Goal: Transaction & Acquisition: Purchase product/service

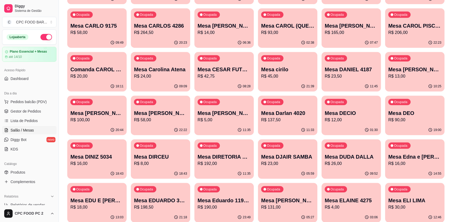
scroll to position [237, 0]
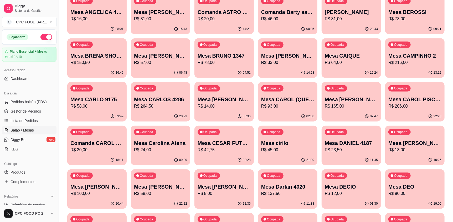
click at [232, 21] on p "R$ 20,00" at bounding box center [224, 19] width 53 height 6
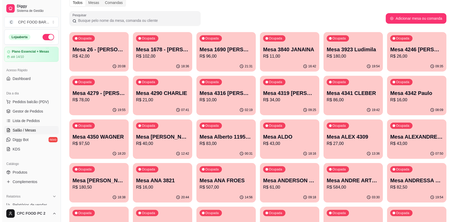
scroll to position [0, 0]
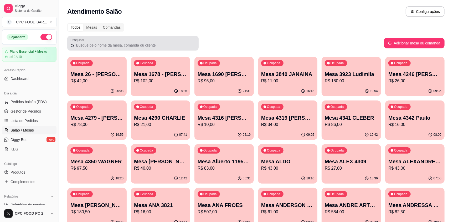
click at [85, 44] on input "Pesquisar" at bounding box center [134, 45] width 121 height 5
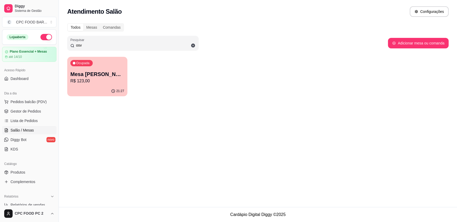
type input "osv"
click at [93, 70] on p "Mesa [PERSON_NAME]" at bounding box center [97, 73] width 54 height 7
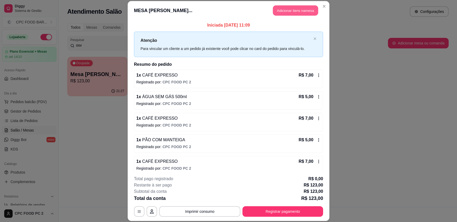
click at [281, 9] on button "Adicionar itens na mesa" at bounding box center [295, 11] width 45 height 10
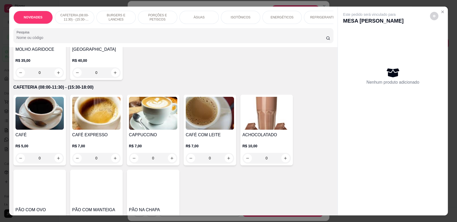
scroll to position [79, 0]
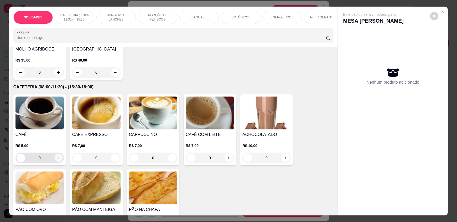
click at [57, 160] on icon "increase-product-quantity" at bounding box center [59, 158] width 4 height 4
type input "1"
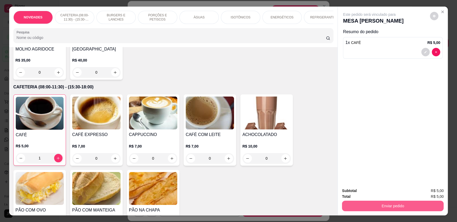
click at [391, 207] on button "Enviar pedido" at bounding box center [393, 206] width 102 height 11
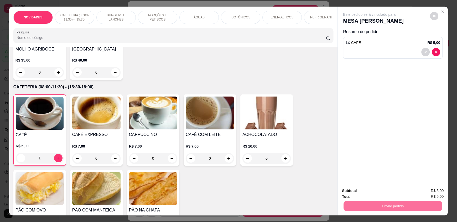
click at [386, 193] on button "Registrar cliente" at bounding box center [395, 193] width 35 height 10
click at [386, 203] on button "Enviar pedido" at bounding box center [393, 206] width 99 height 10
click at [430, 195] on button "Enviar pedido" at bounding box center [430, 193] width 29 height 10
